Goal: Use online tool/utility: Utilize a website feature to perform a specific function

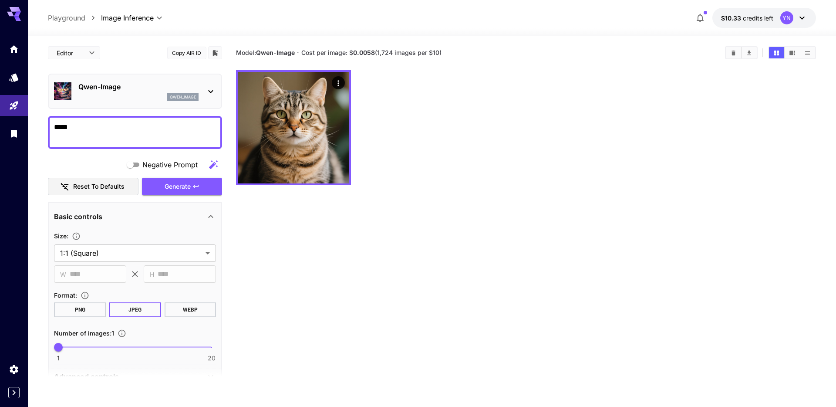
click at [139, 91] on p "Qwen-Image" at bounding box center [138, 86] width 120 height 10
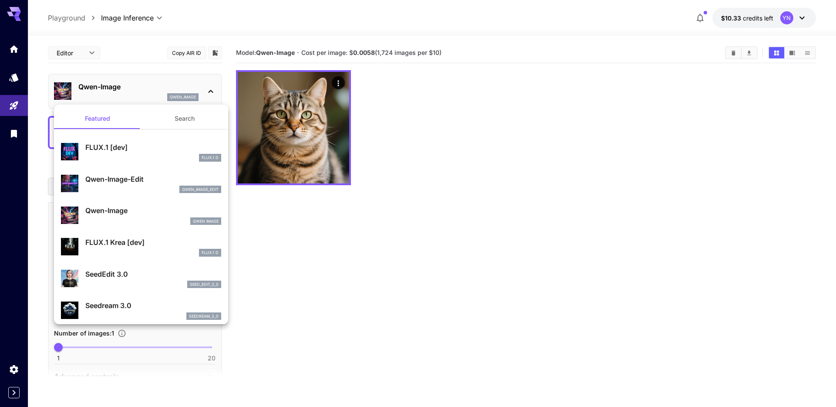
click at [148, 190] on div "qwen_image_edit" at bounding box center [153, 190] width 136 height 8
type input "*"
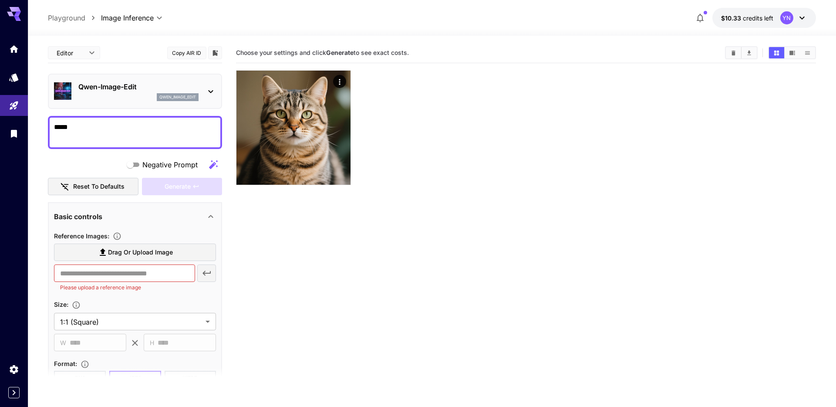
click at [302, 271] on section "Choose your settings and click Generate to see exact costs." at bounding box center [526, 246] width 580 height 407
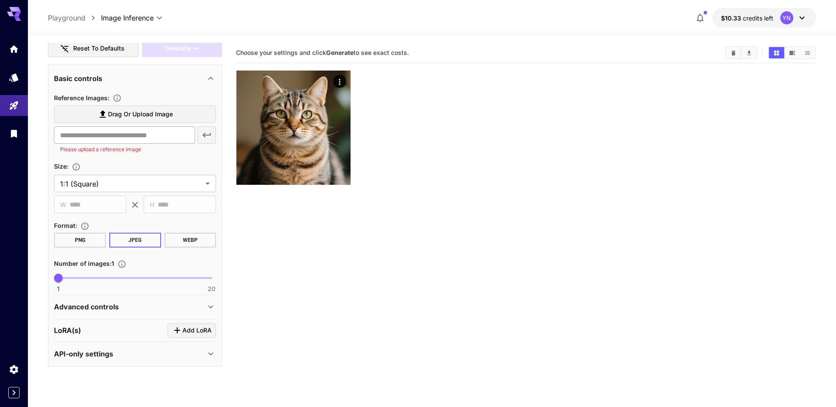
scroll to position [69, 0]
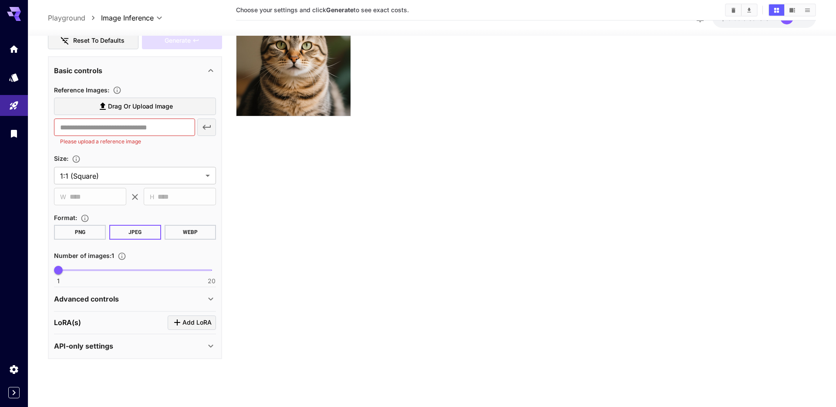
click at [181, 328] on button "Add LoRA" at bounding box center [192, 322] width 48 height 14
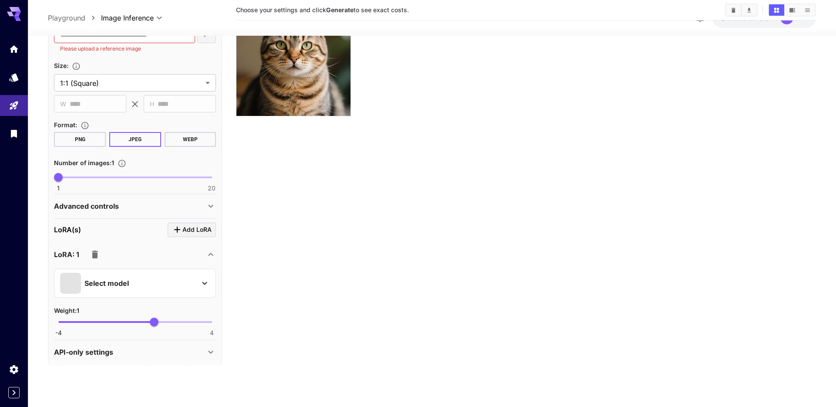
scroll to position [237, 0]
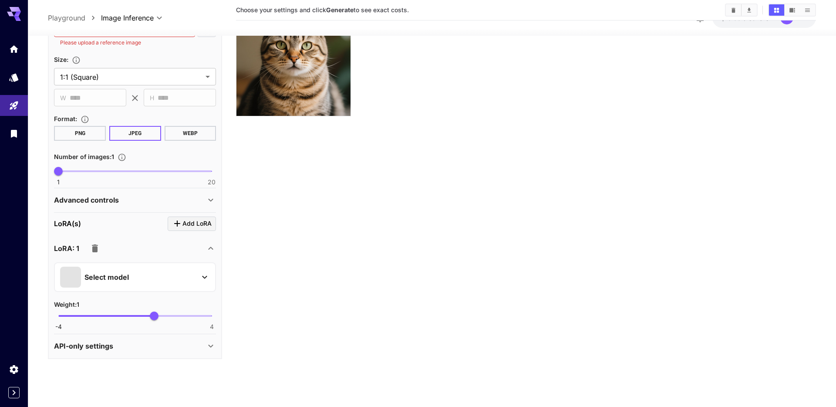
click at [134, 277] on div "Select model" at bounding box center [128, 277] width 136 height 21
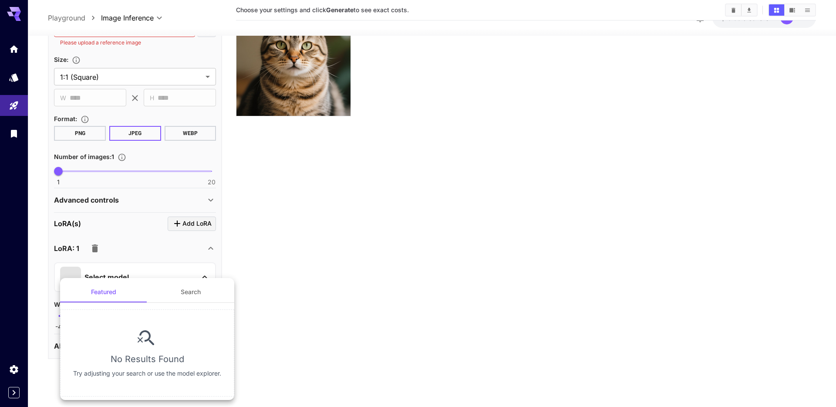
click at [196, 295] on button "Search" at bounding box center [190, 291] width 87 height 21
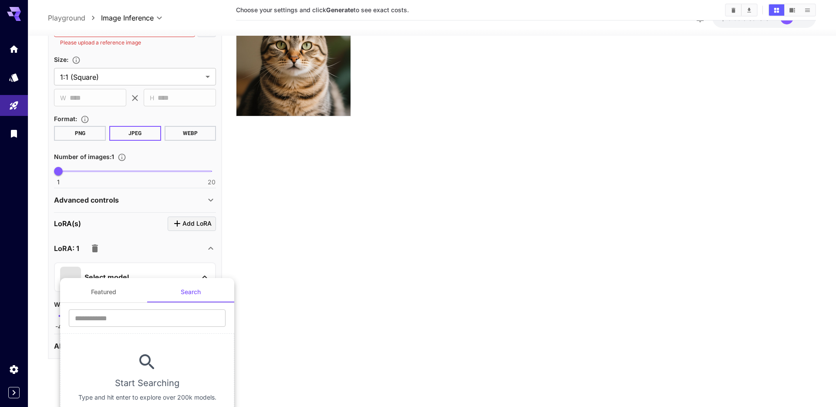
click at [108, 291] on button "Featured" at bounding box center [103, 291] width 87 height 21
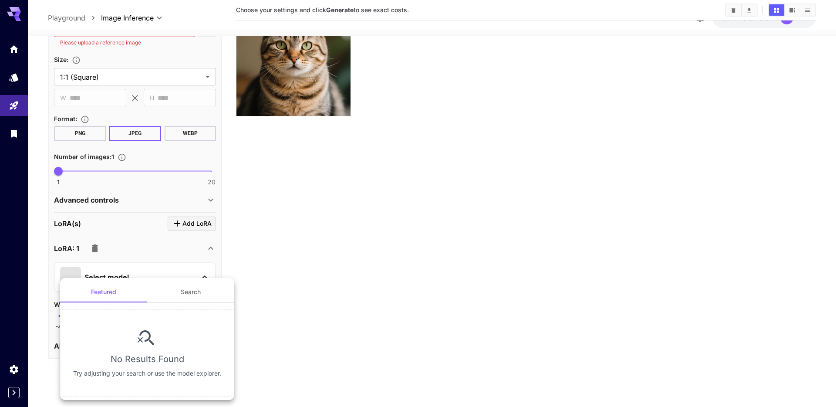
click at [305, 293] on div at bounding box center [418, 203] width 836 height 407
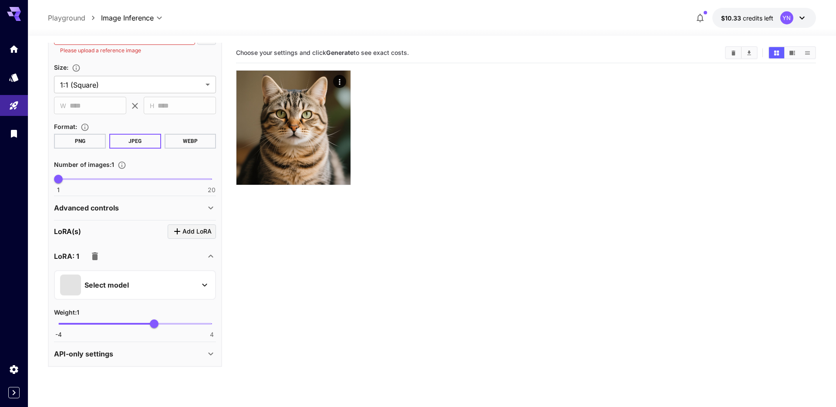
scroll to position [0, 0]
